Goal: Task Accomplishment & Management: Use online tool/utility

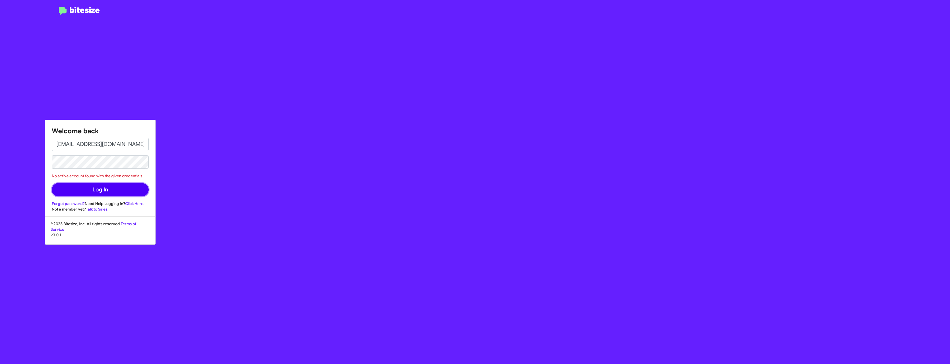
click at [119, 194] on button "Log In" at bounding box center [100, 189] width 97 height 13
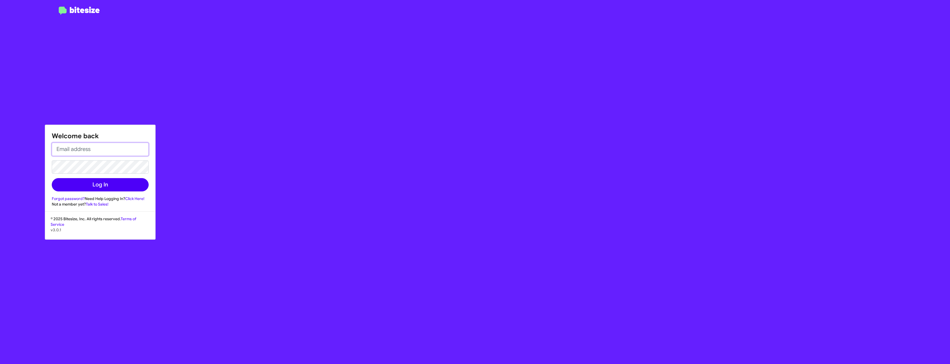
type input "[EMAIL_ADDRESS][DOMAIN_NAME]"
drag, startPoint x: 88, startPoint y: 184, endPoint x: 136, endPoint y: 210, distance: 54.3
click at [88, 184] on button "Log In" at bounding box center [100, 184] width 97 height 13
